Goal: Task Accomplishment & Management: Manage account settings

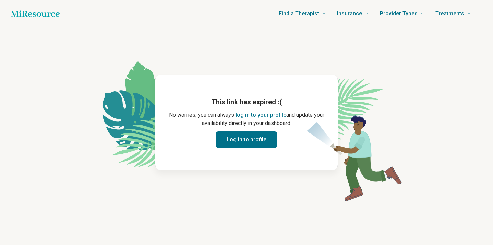
click at [258, 140] on button "Log in to profile" at bounding box center [247, 139] width 62 height 16
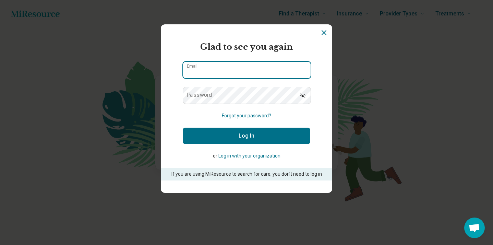
click at [248, 63] on input "Email" at bounding box center [247, 70] width 128 height 16
type input "**********"
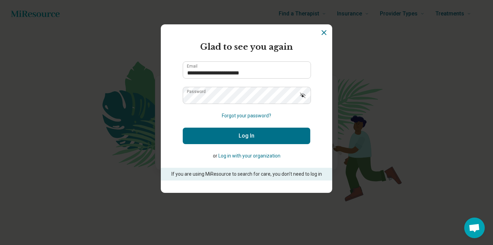
click at [247, 133] on button "Log In" at bounding box center [247, 136] width 128 height 16
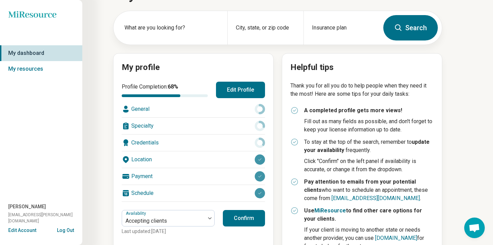
scroll to position [27, 0]
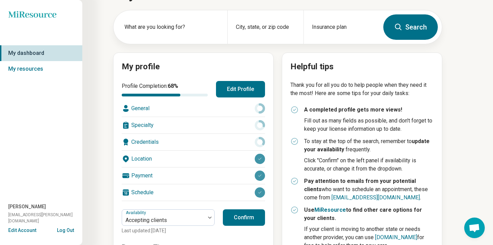
click at [249, 218] on button "Confirm" at bounding box center [244, 217] width 42 height 16
click at [244, 218] on button "Confirm" at bounding box center [244, 217] width 42 height 16
drag, startPoint x: 242, startPoint y: 77, endPoint x: 238, endPoint y: 149, distance: 72.1
click at [238, 149] on div "My profile Profile Completion: 68 % Edit Profile General Specialty Credentials …" at bounding box center [193, 179] width 160 height 255
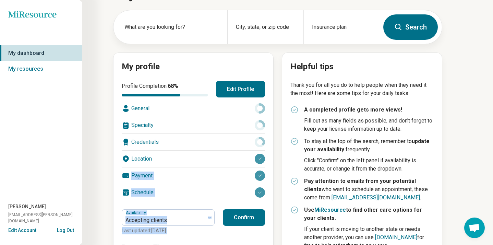
drag, startPoint x: 240, startPoint y: 170, endPoint x: 239, endPoint y: 209, distance: 38.8
click at [238, 209] on div "Profile Completion: 68 % Edit Profile General Specialty Credentials Location Pa…" at bounding box center [193, 183] width 143 height 205
click at [220, 226] on div "Availability Accepting clients Last updated: [DATE] Confirm" at bounding box center [193, 221] width 143 height 25
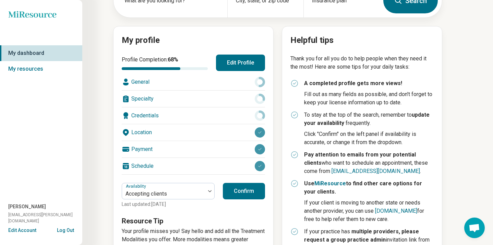
scroll to position [55, 0]
